Goal: Task Accomplishment & Management: Use online tool/utility

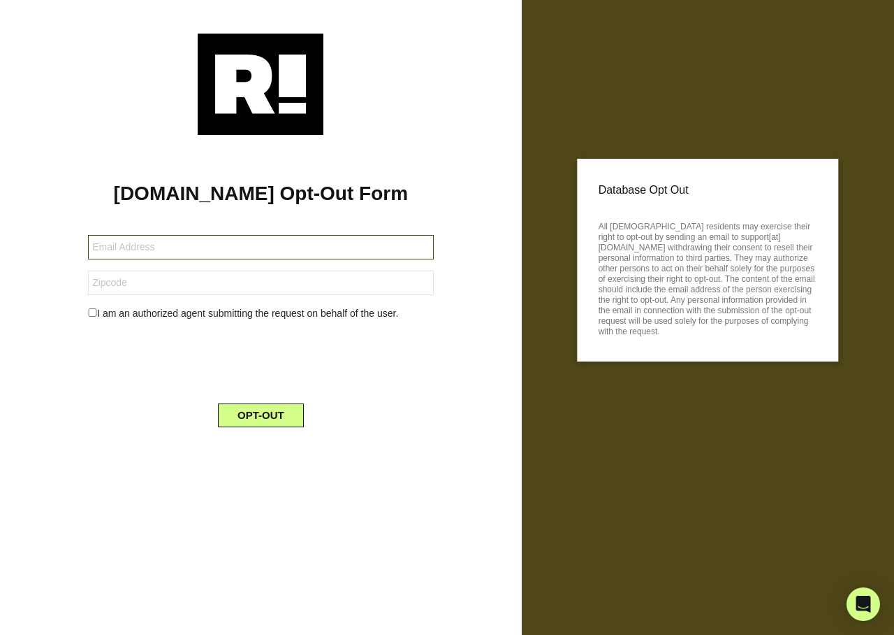
type input "tkwcpa@aol.com"
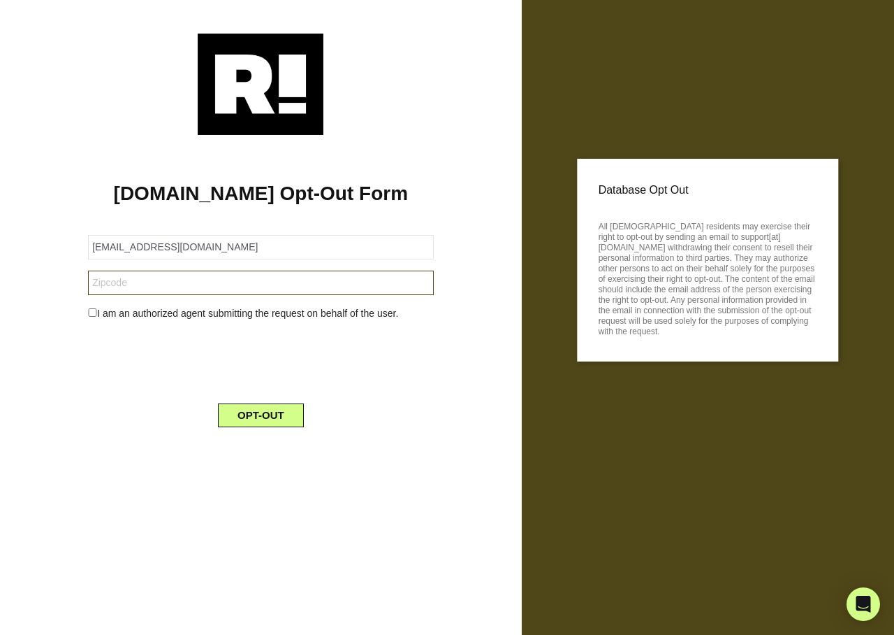
type input "46322"
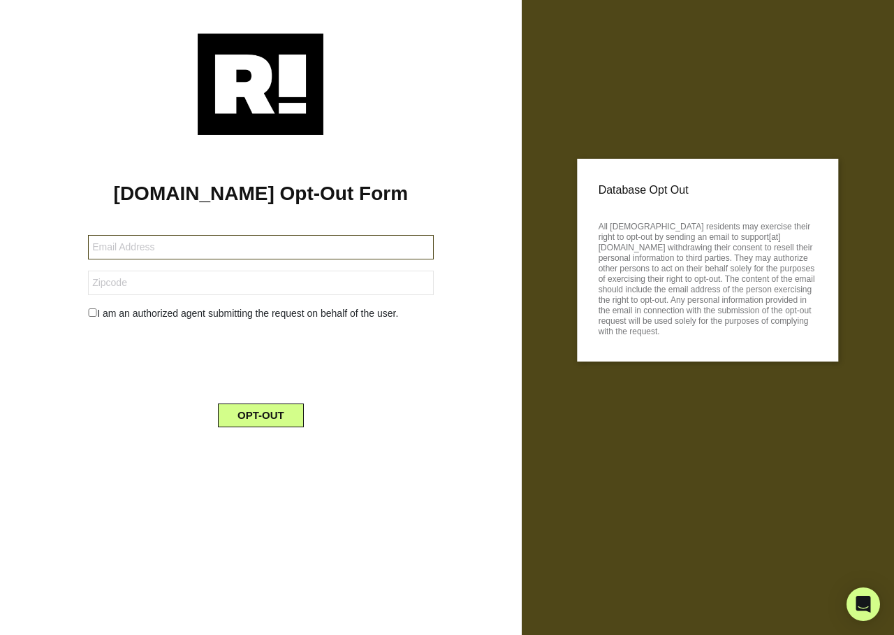
type input "[EMAIL_ADDRESS][DOMAIN_NAME]"
type input "46322"
